Goal: Book appointment/travel/reservation

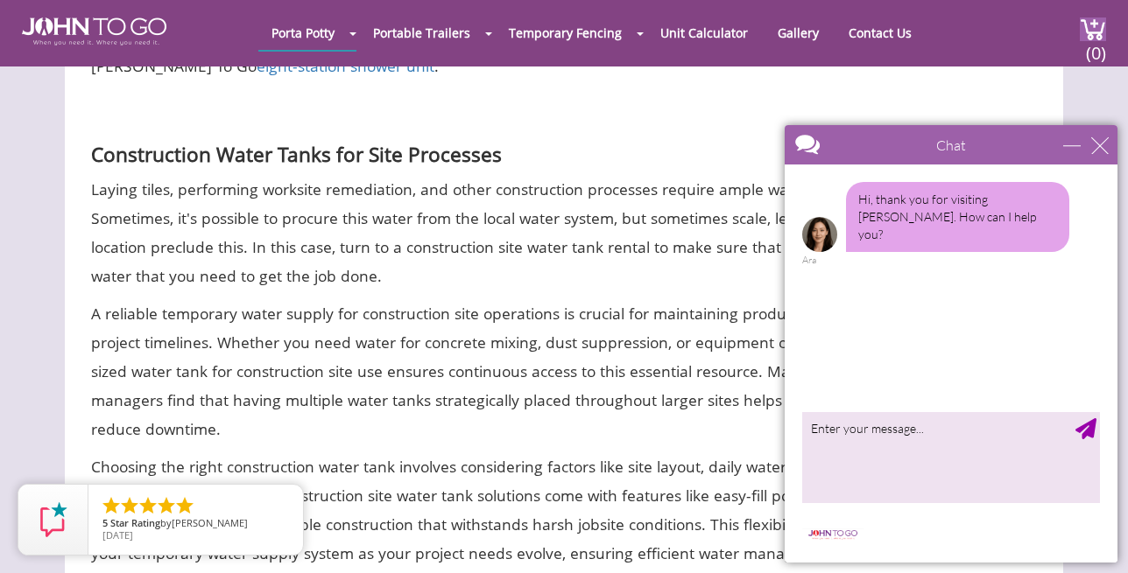
scroll to position [4141, 0]
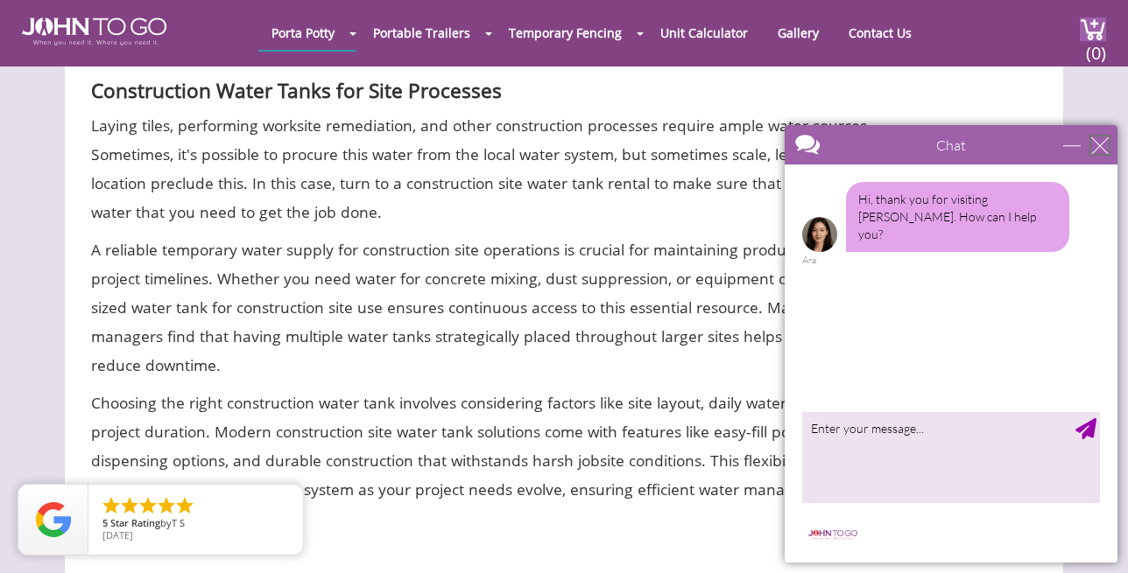
click at [1095, 150] on div "close" at bounding box center [1100, 146] width 18 height 18
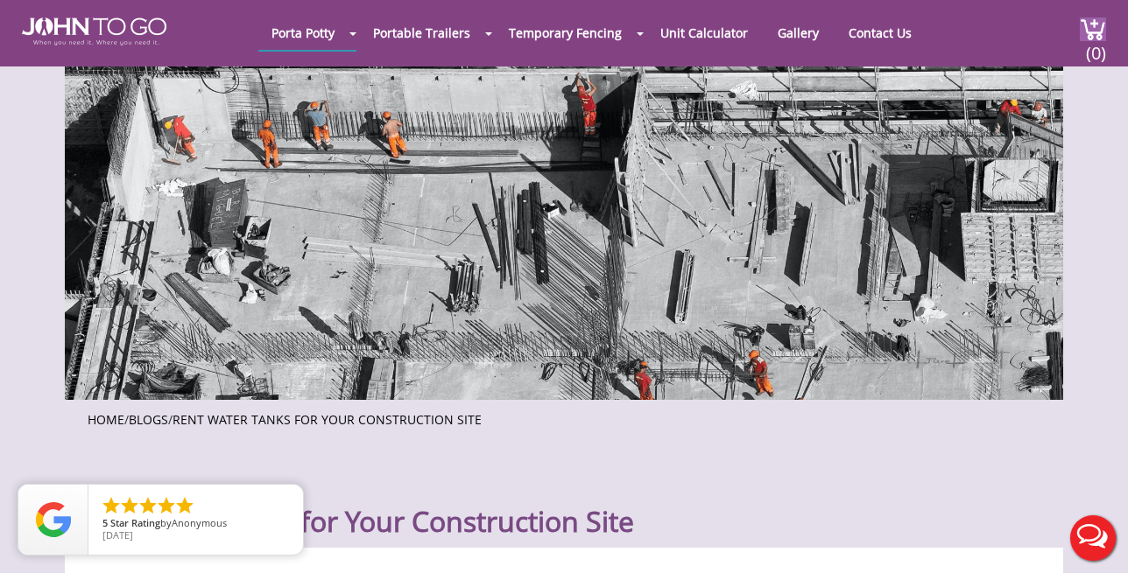
scroll to position [0, 0]
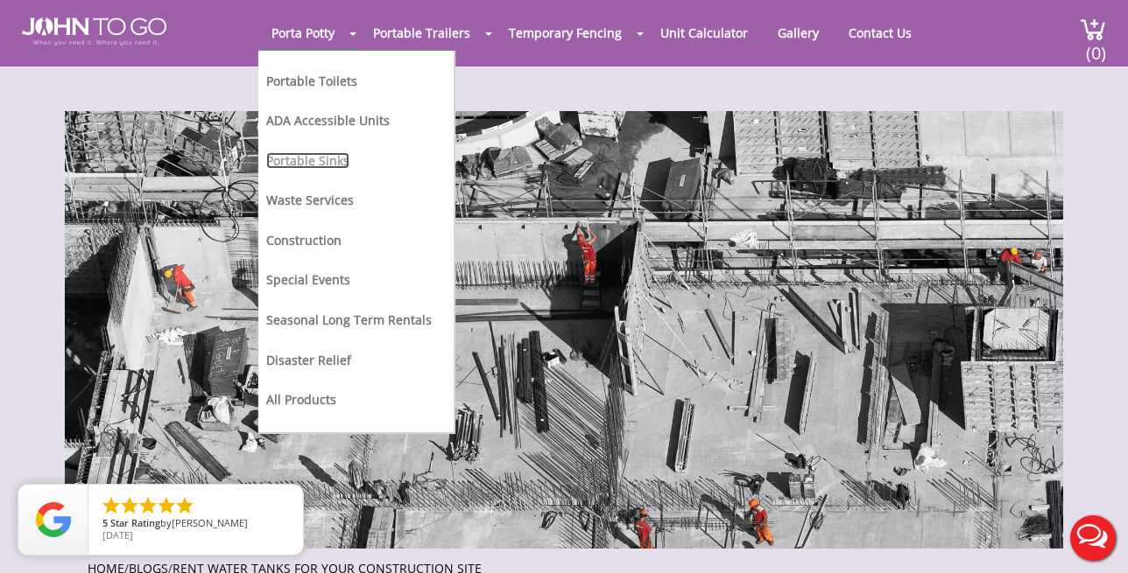
click at [323, 157] on link "Portable Sinks" at bounding box center [307, 160] width 83 height 17
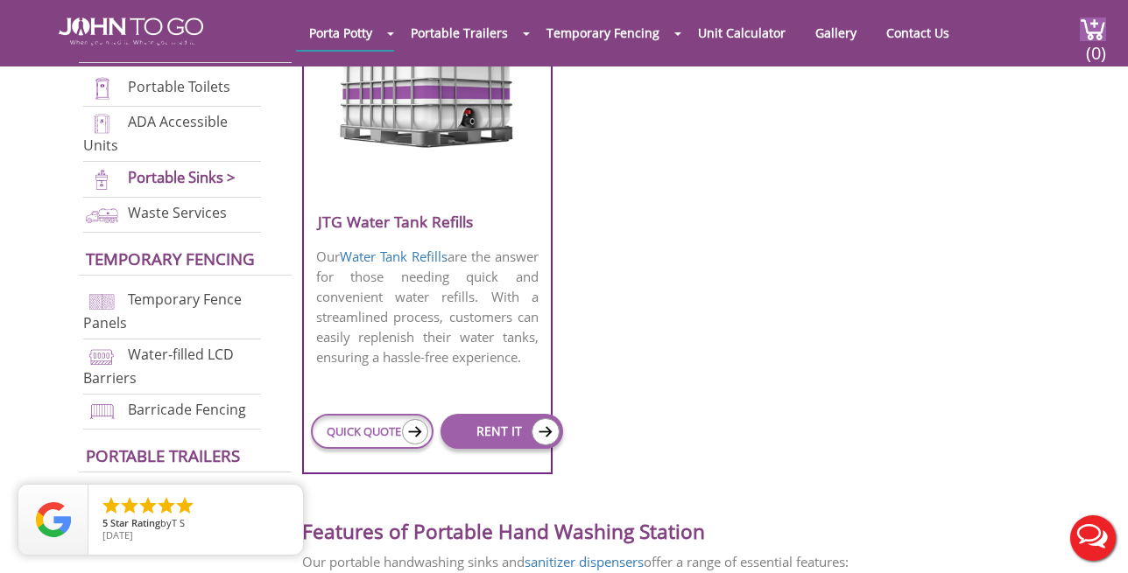
scroll to position [1298, 0]
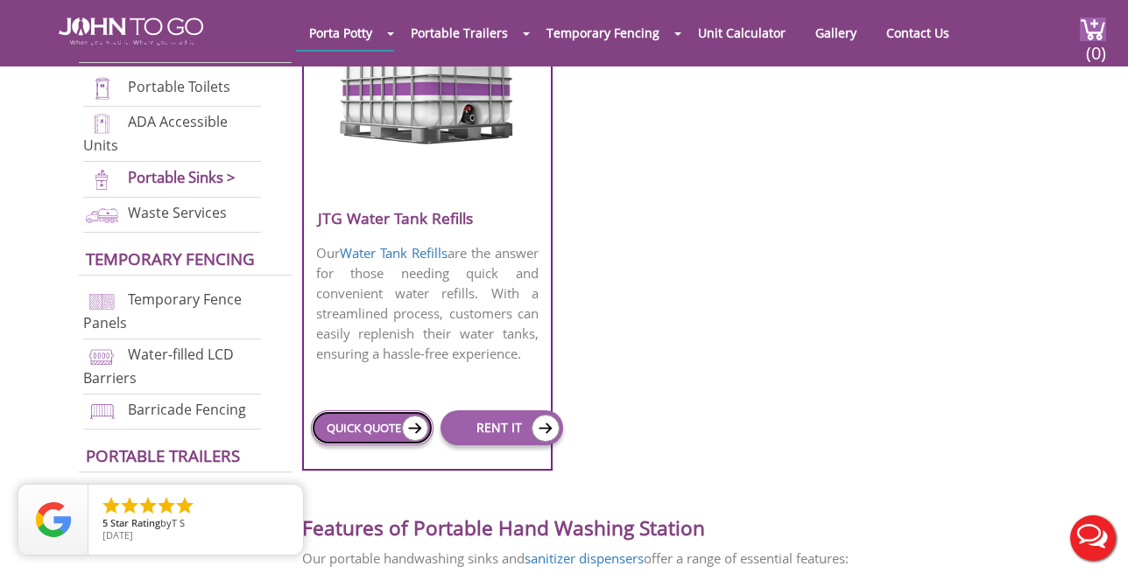
click at [392, 419] on link "QUICK QUOTE" at bounding box center [372, 428] width 123 height 35
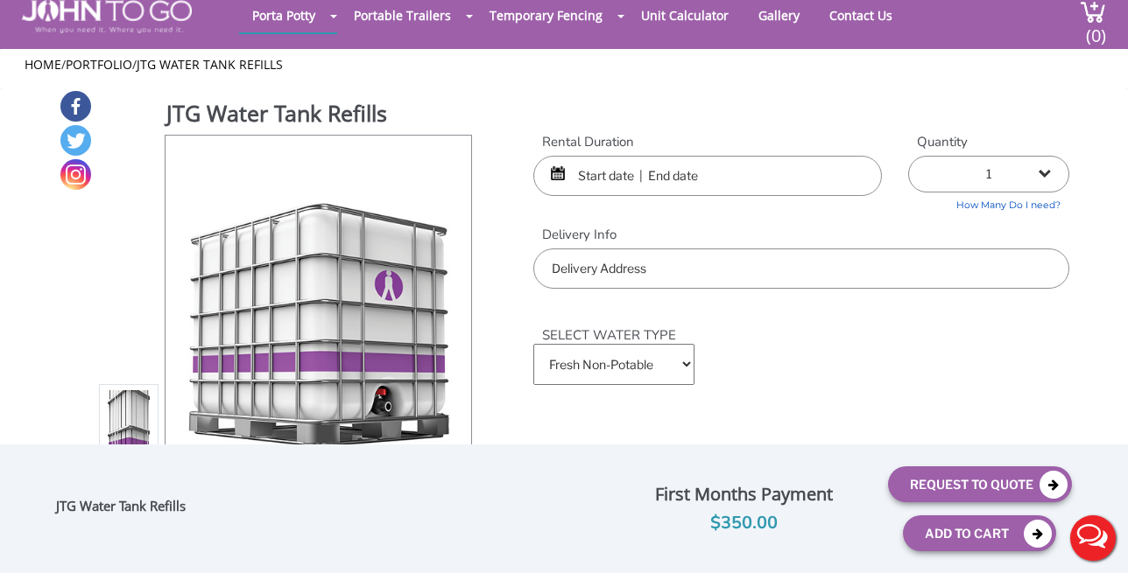
scroll to position [54, 0]
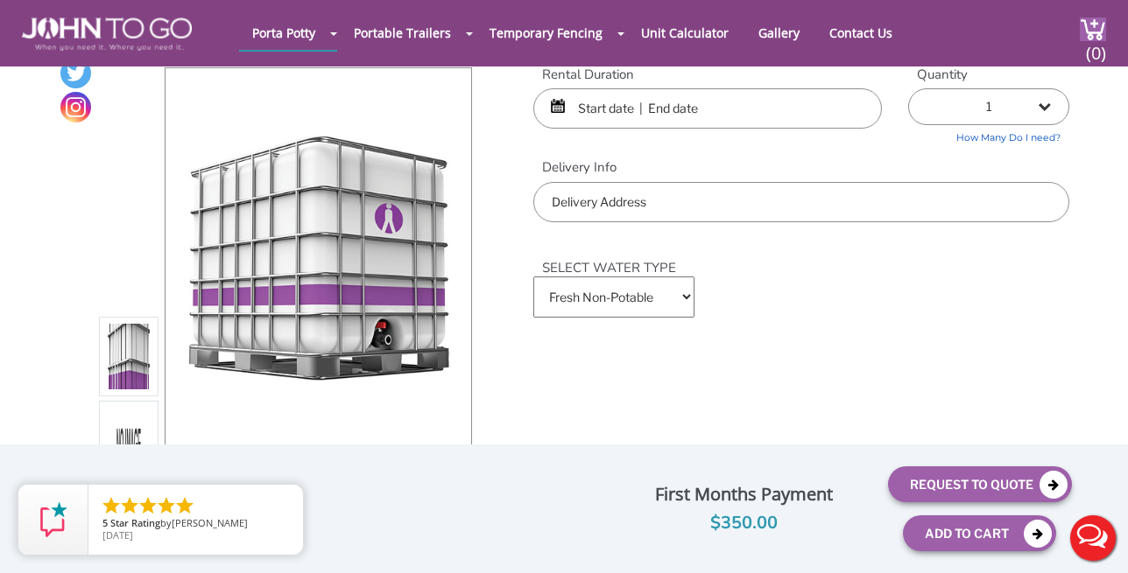
click at [597, 113] on input "text" at bounding box center [707, 108] width 348 height 40
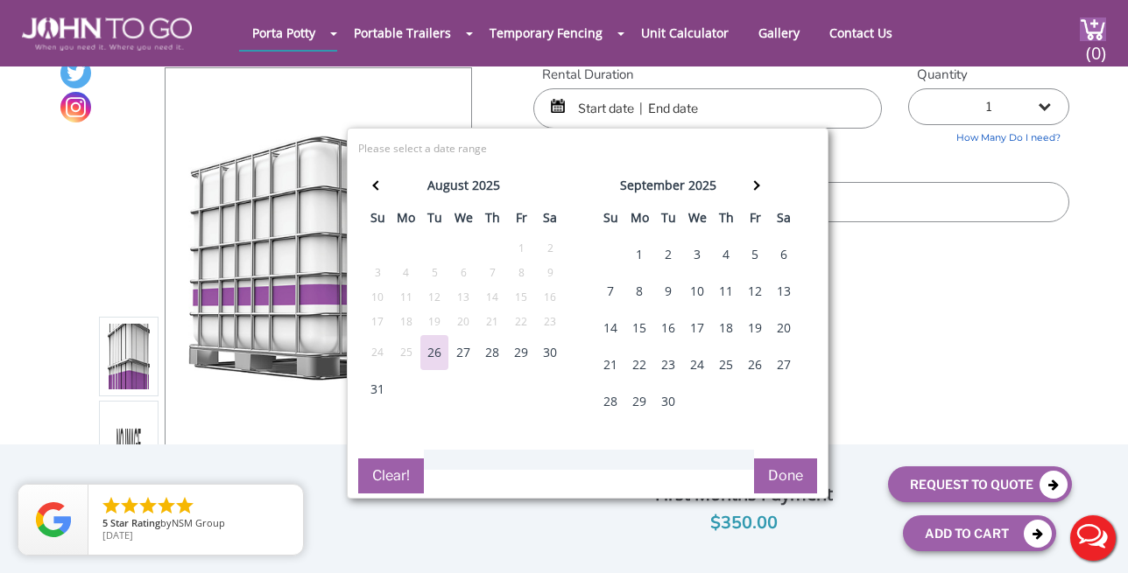
click at [727, 330] on div "18" at bounding box center [726, 328] width 28 height 35
click at [612, 362] on div "21" at bounding box center [610, 365] width 28 height 35
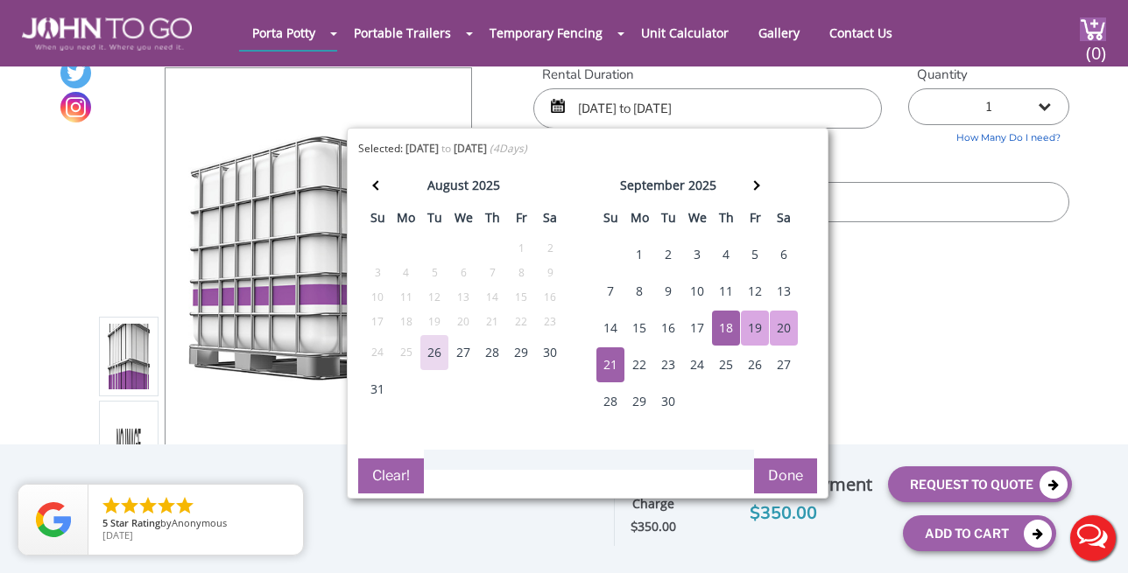
click at [639, 366] on div "22" at bounding box center [639, 365] width 28 height 35
click at [730, 336] on div "18" at bounding box center [726, 328] width 28 height 35
type input "[DATE] to [DATE]"
click at [786, 472] on button "Done" at bounding box center [785, 476] width 63 height 35
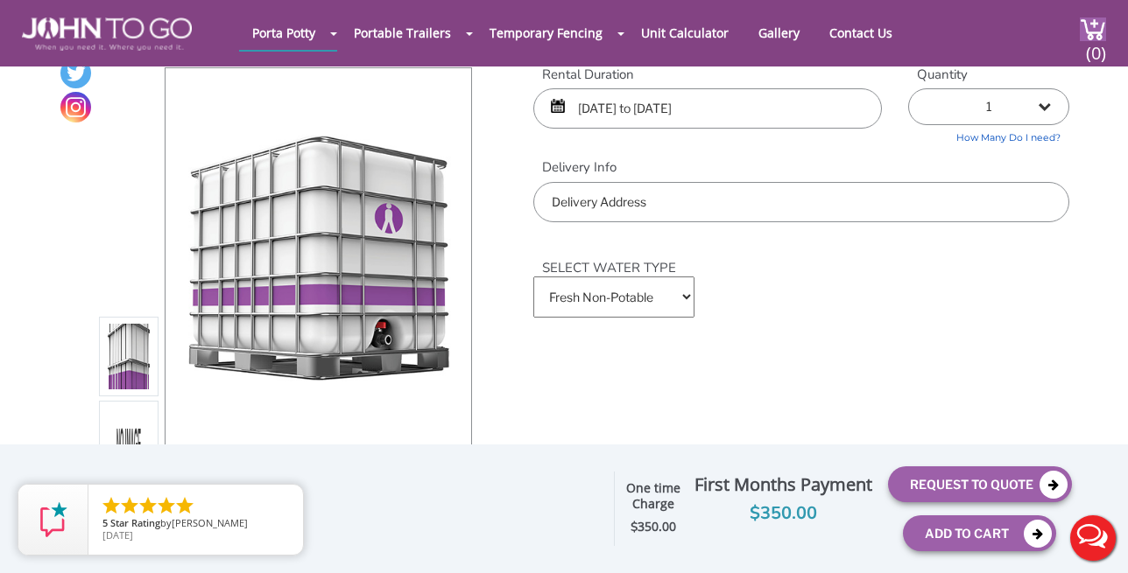
scroll to position [38, 0]
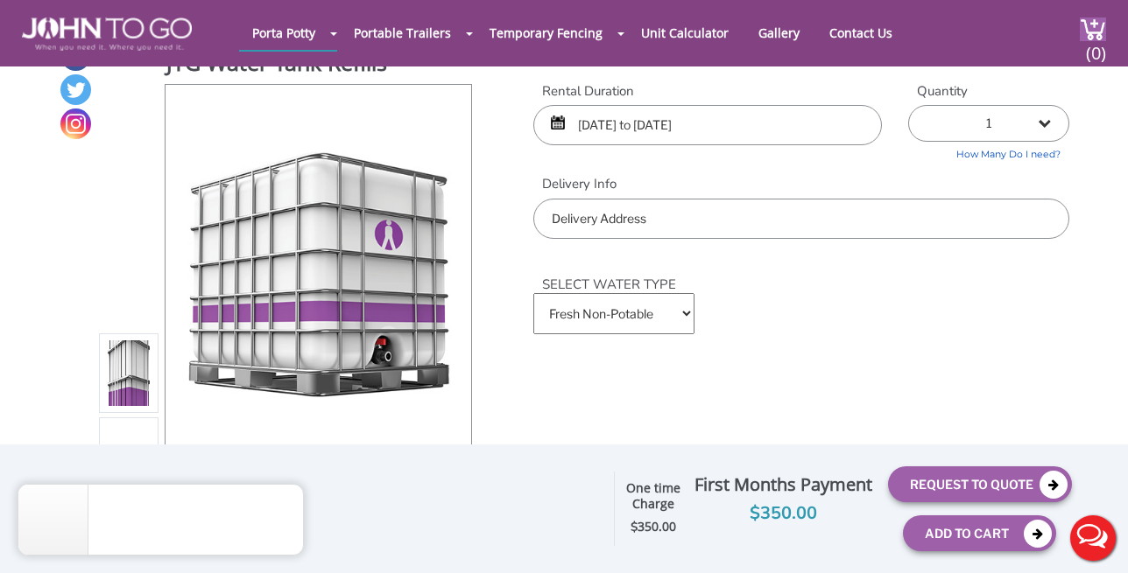
click at [809, 223] on input "text" at bounding box center [801, 219] width 536 height 40
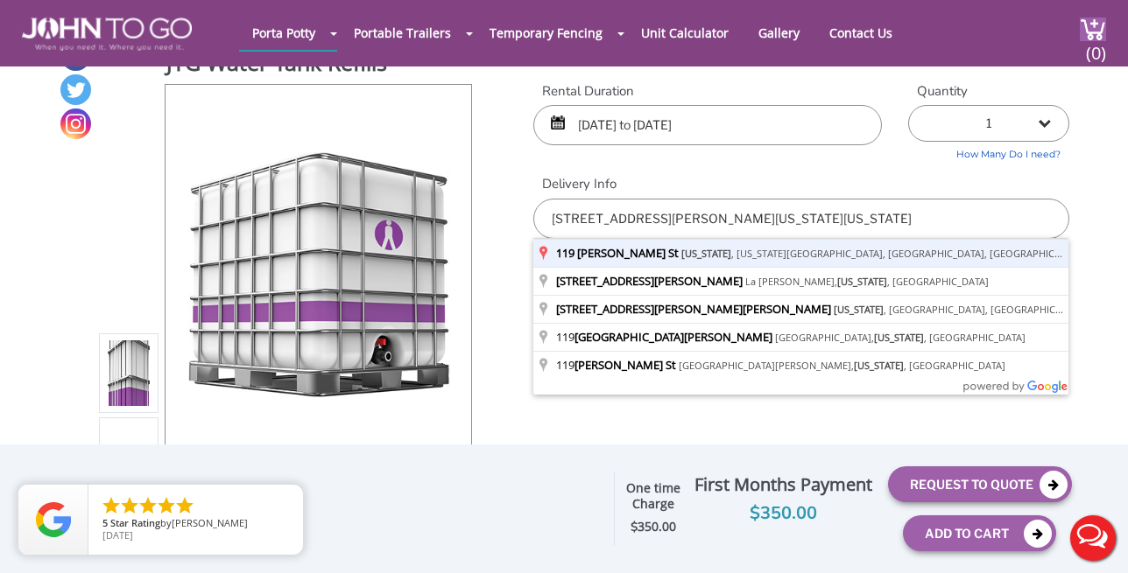
type input "[STREET_ADDRESS][PERSON_NAME][US_STATE][US_STATE]"
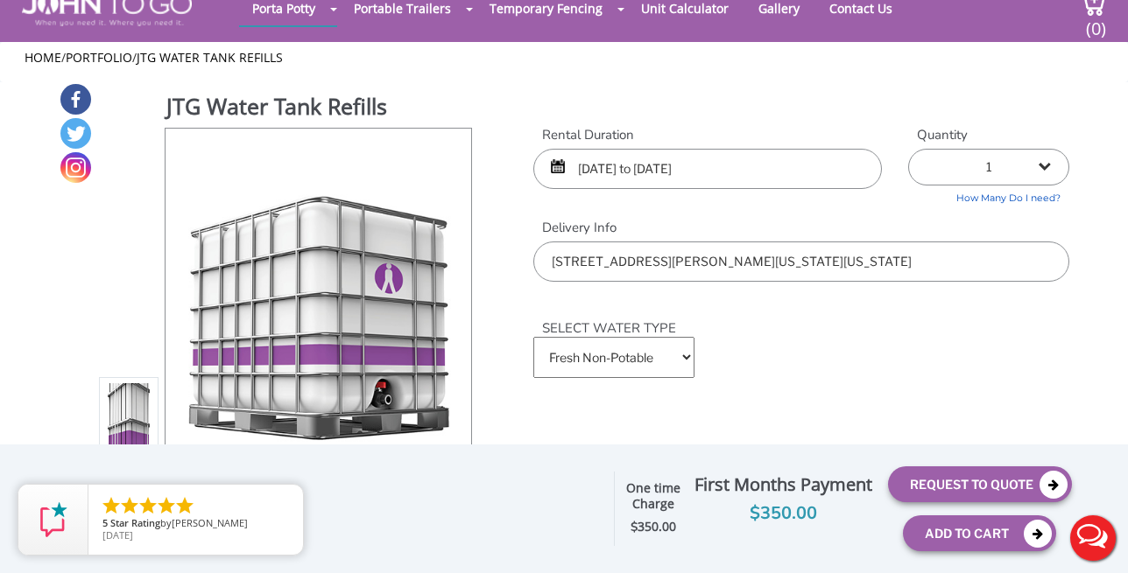
scroll to position [70, 0]
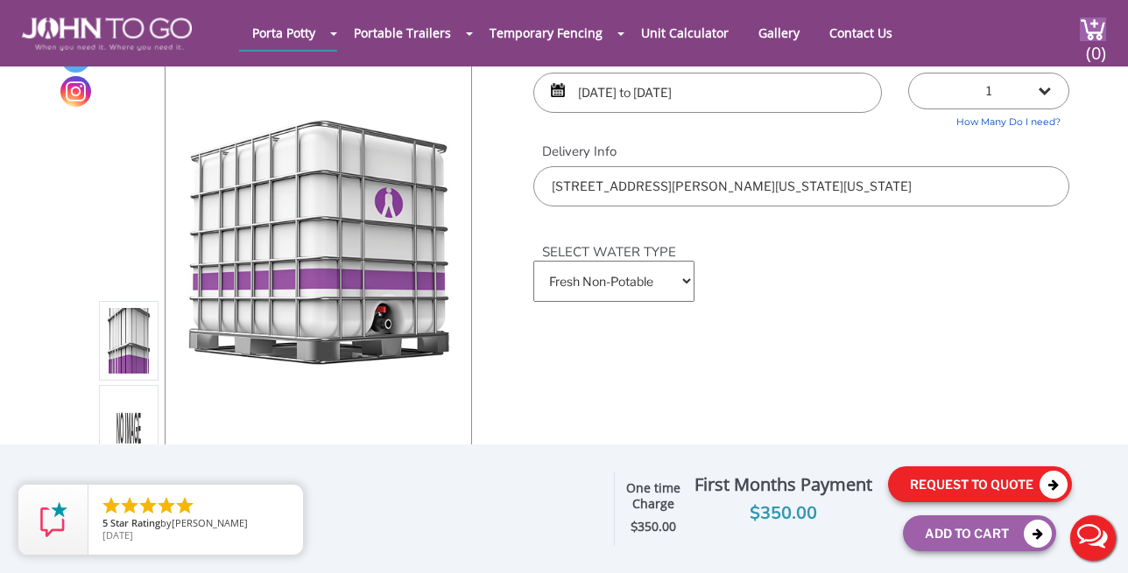
click at [946, 472] on div "[PHONE_NUMBER] [EMAIL_ADDRESS][DOMAIN_NAME] [GEOGRAPHIC_DATA] Portable Toilets …" at bounding box center [564, 228] width 1128 height 596
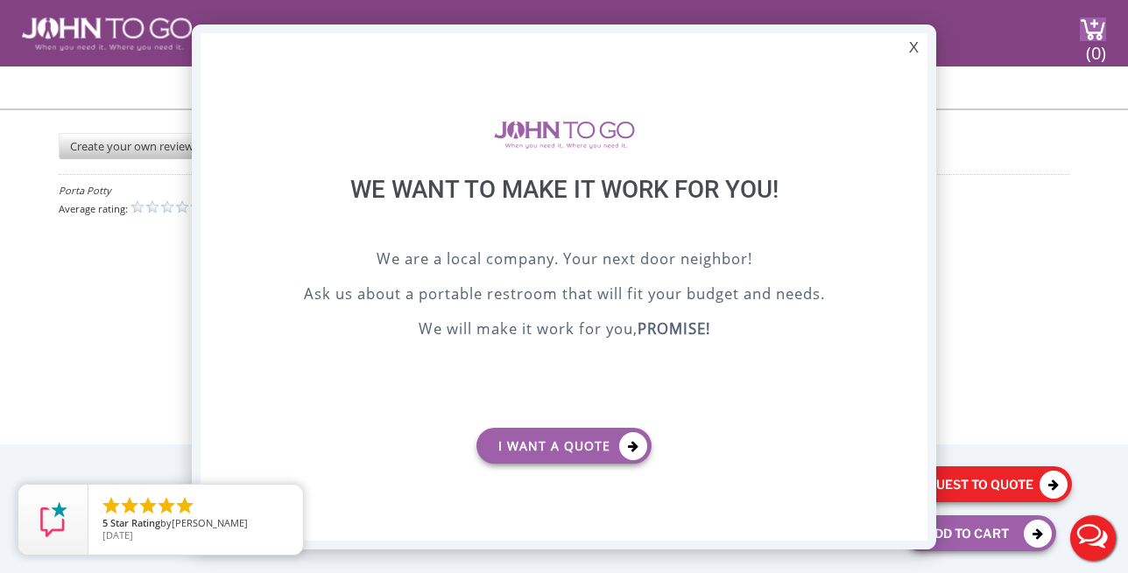
scroll to position [0, 0]
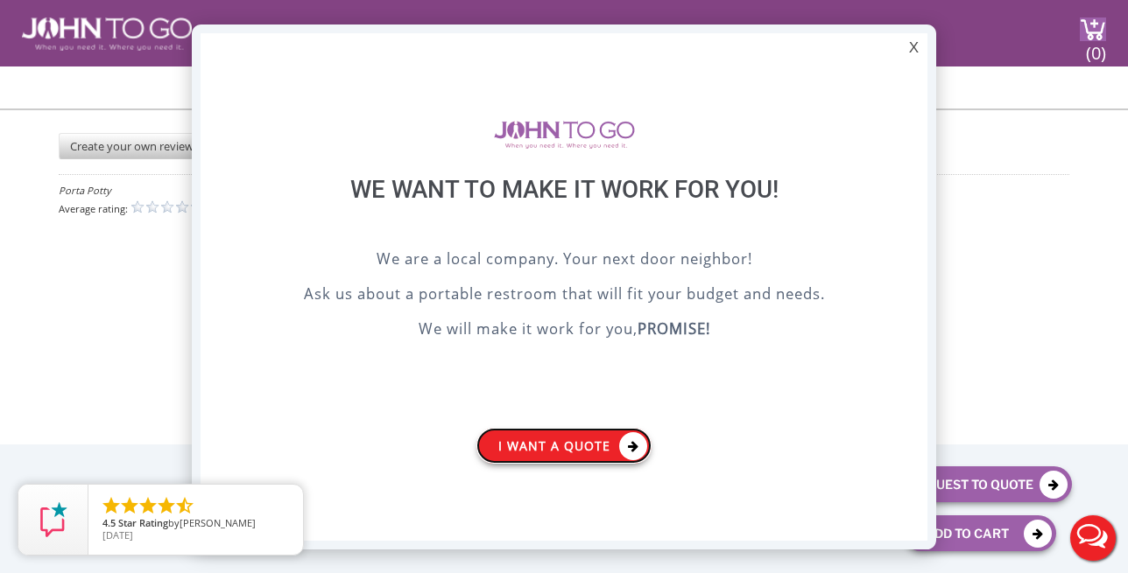
click at [574, 449] on link "I want a Quote" at bounding box center [563, 446] width 175 height 36
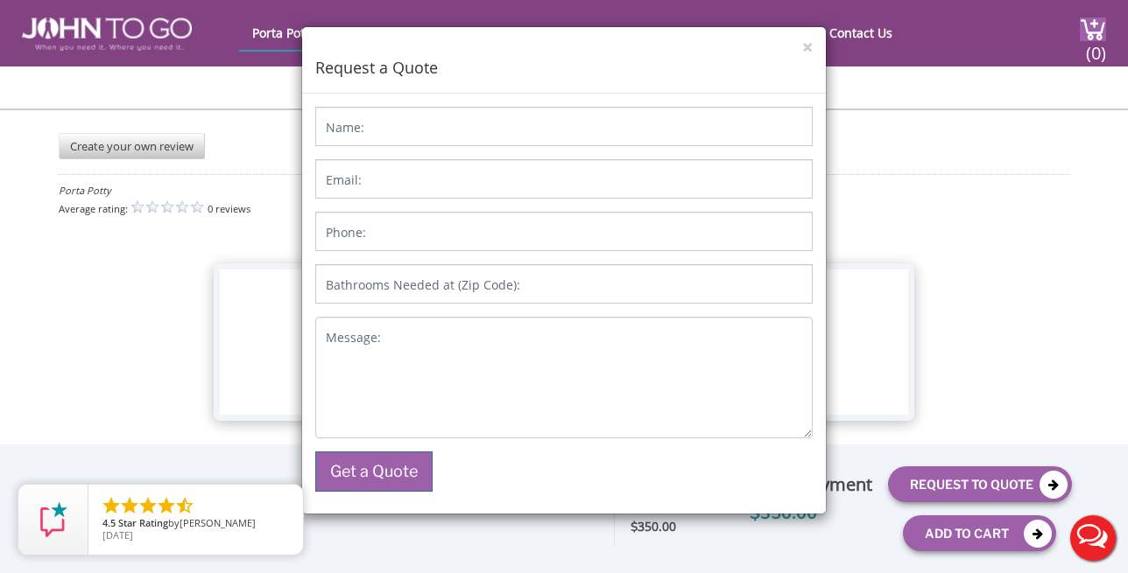
click at [813, 45] on div "× Request a Quote" at bounding box center [564, 60] width 524 height 67
click at [805, 45] on button "×" at bounding box center [807, 48] width 11 height 18
